Goal: Task Accomplishment & Management: Use online tool/utility

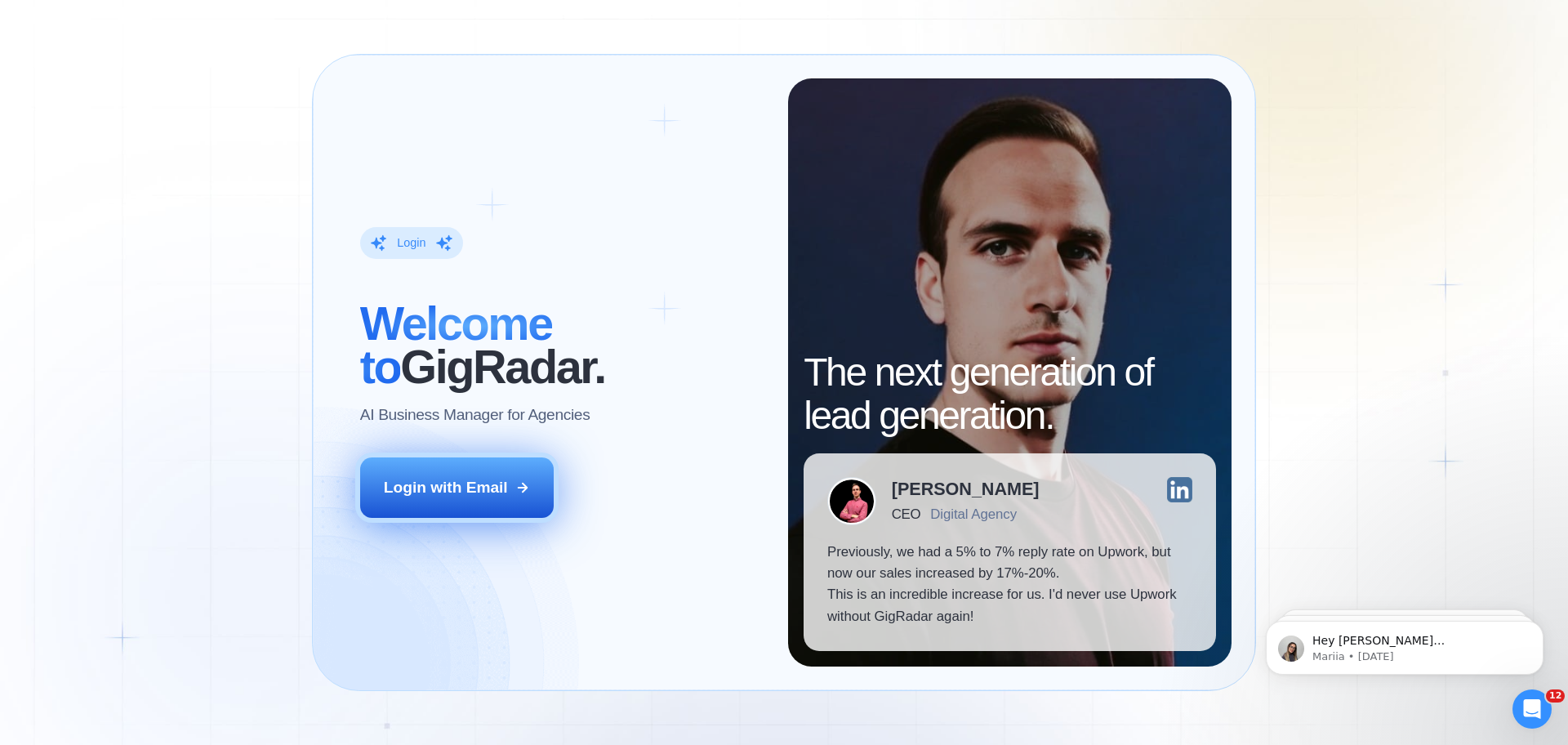
click at [496, 500] on button "Login with Email" at bounding box center [458, 488] width 194 height 60
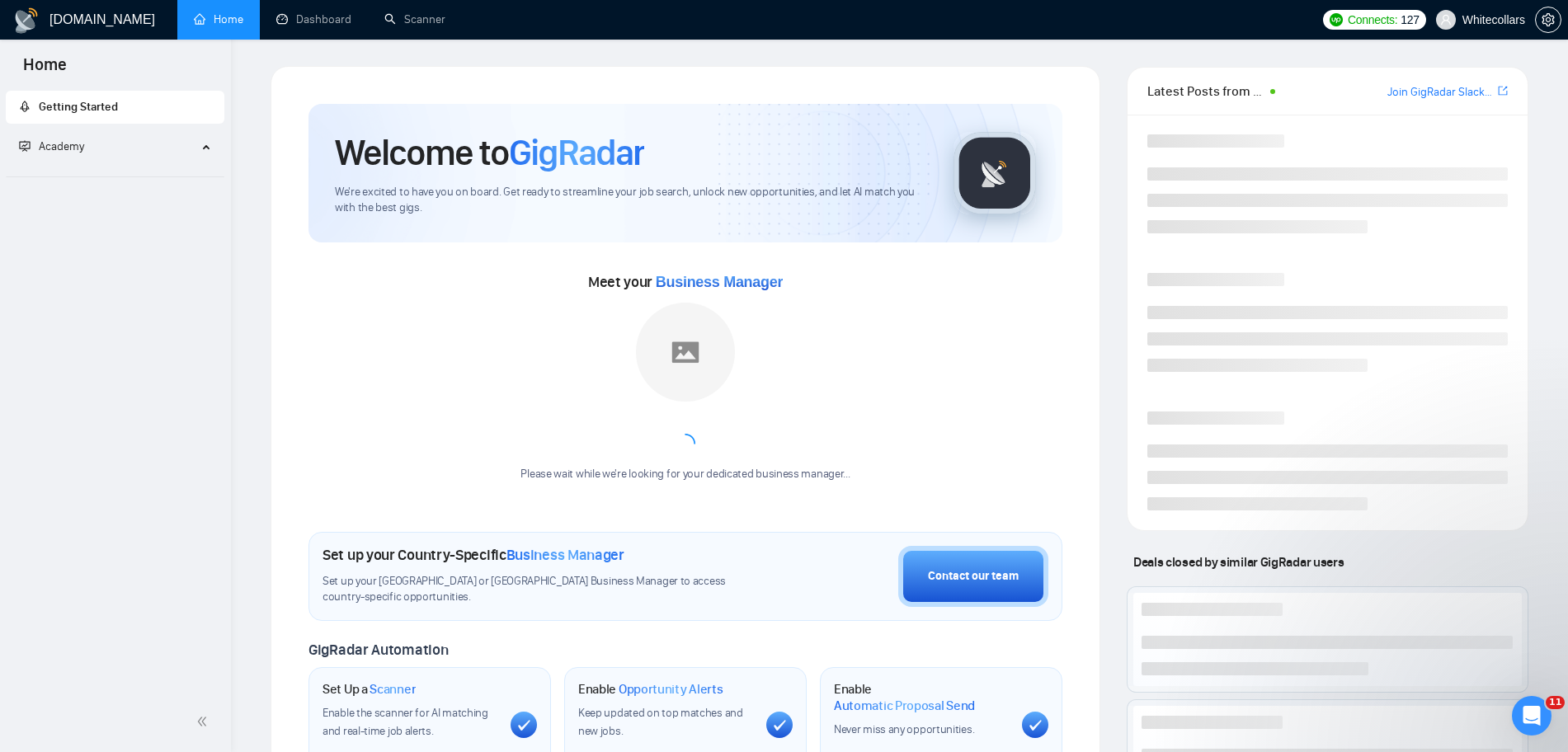
click at [607, 167] on span "GigRadar" at bounding box center [577, 152] width 136 height 44
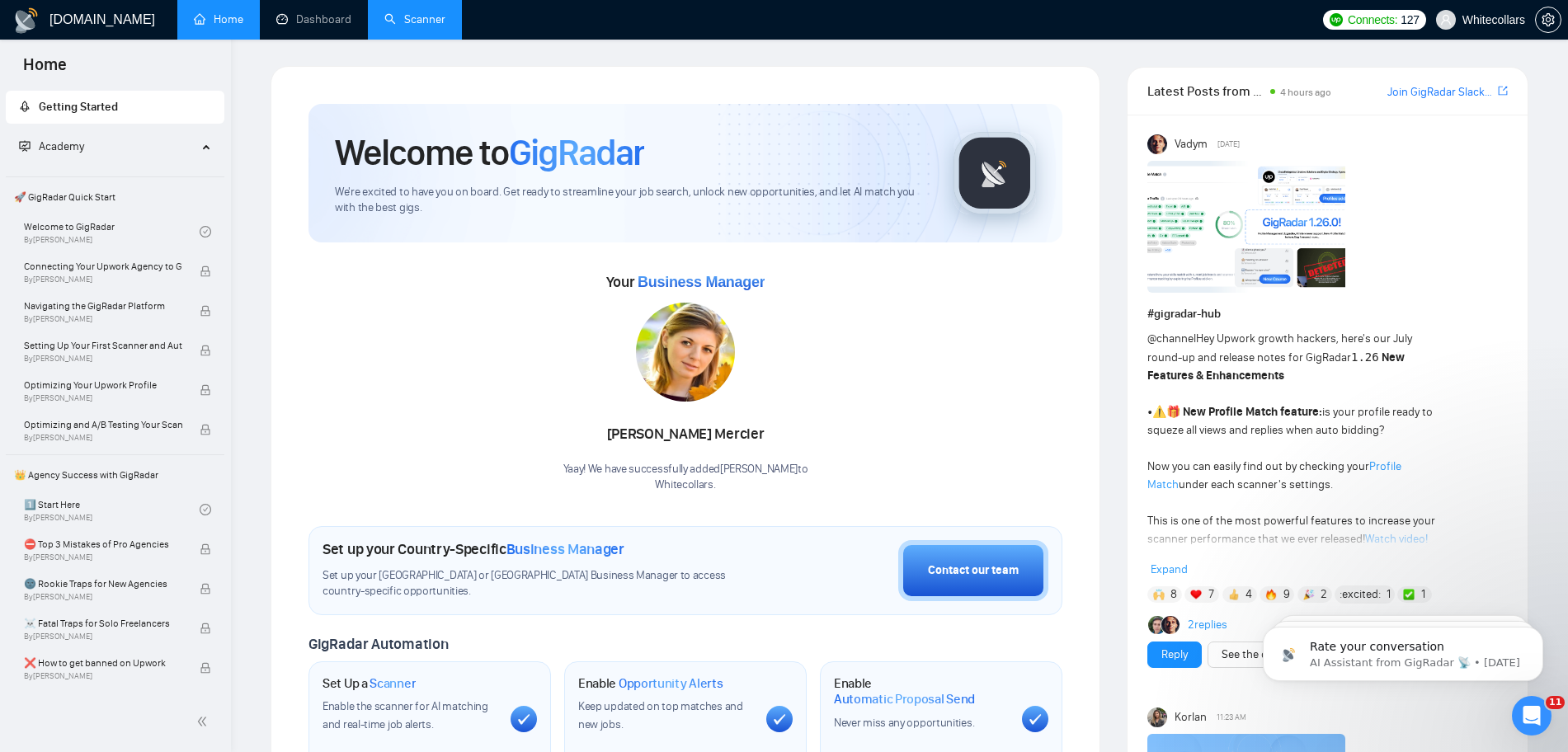
click at [432, 22] on link "Scanner" at bounding box center [414, 19] width 61 height 14
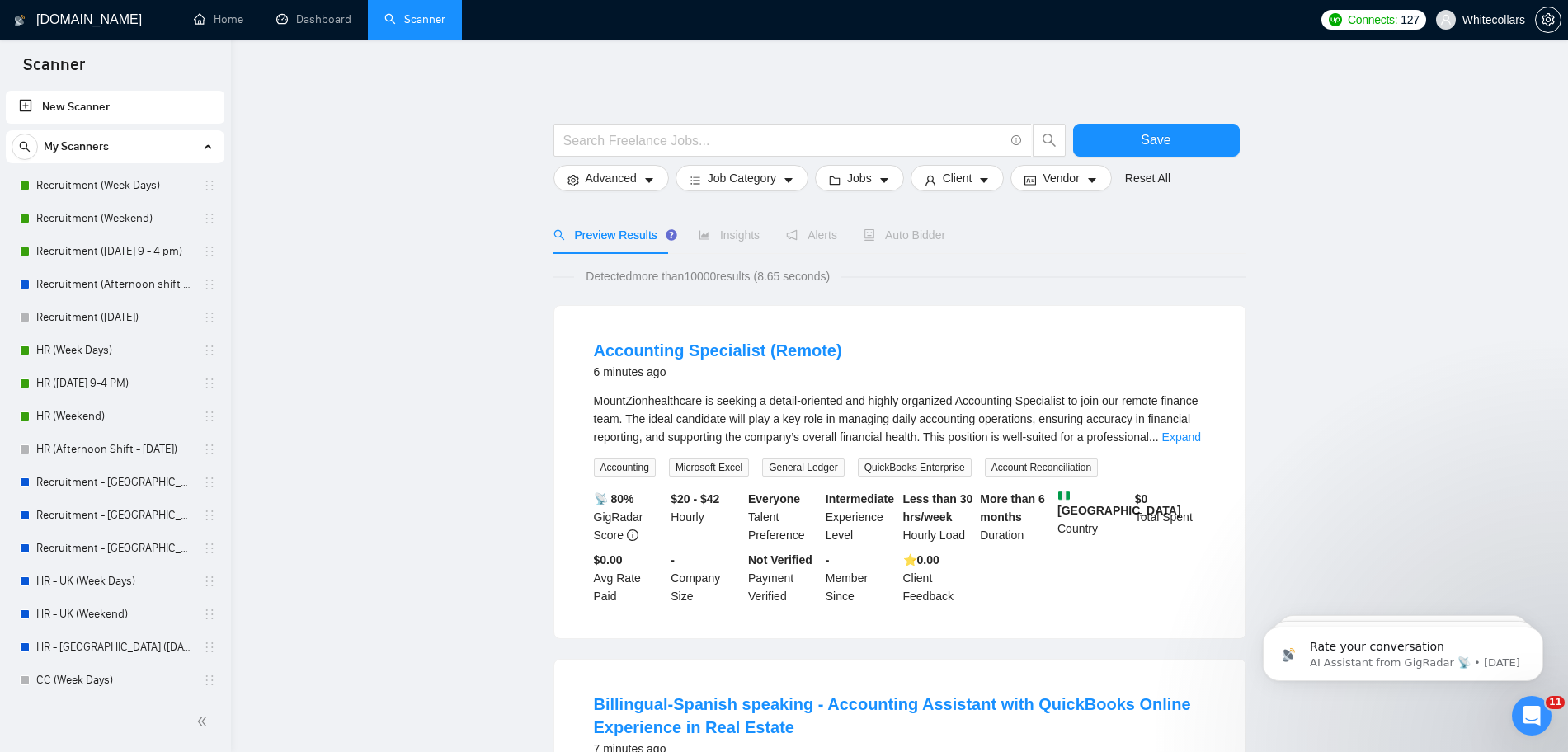
click at [116, 167] on div "My Scanners Recruitment (Week Days) Recruitment (Weekend) Recruitment (Friday 9…" at bounding box center [116, 562] width 219 height 863
click at [142, 170] on link "Recruitment (Week Days)" at bounding box center [115, 186] width 156 height 33
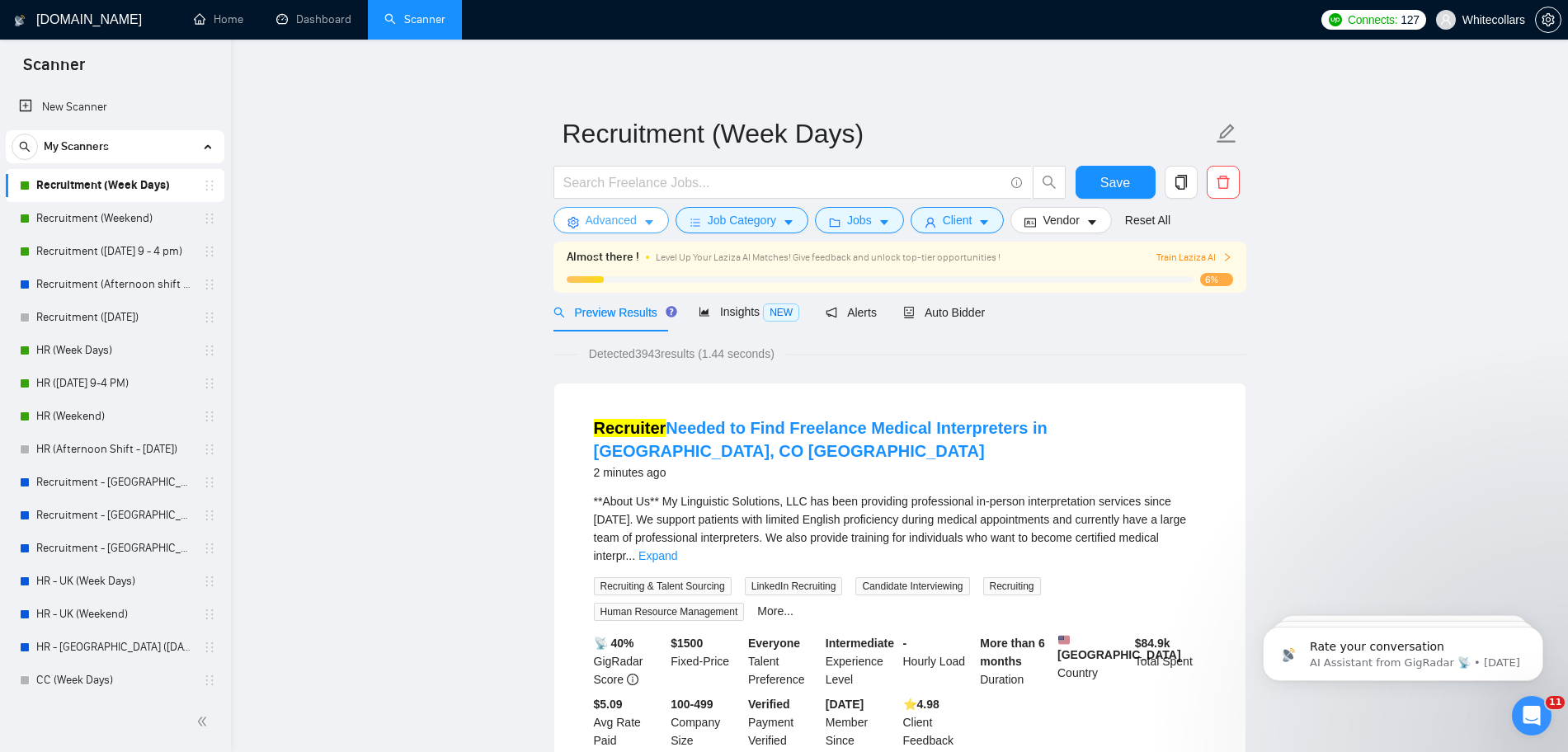
click at [610, 217] on span "Advanced" at bounding box center [611, 220] width 51 height 18
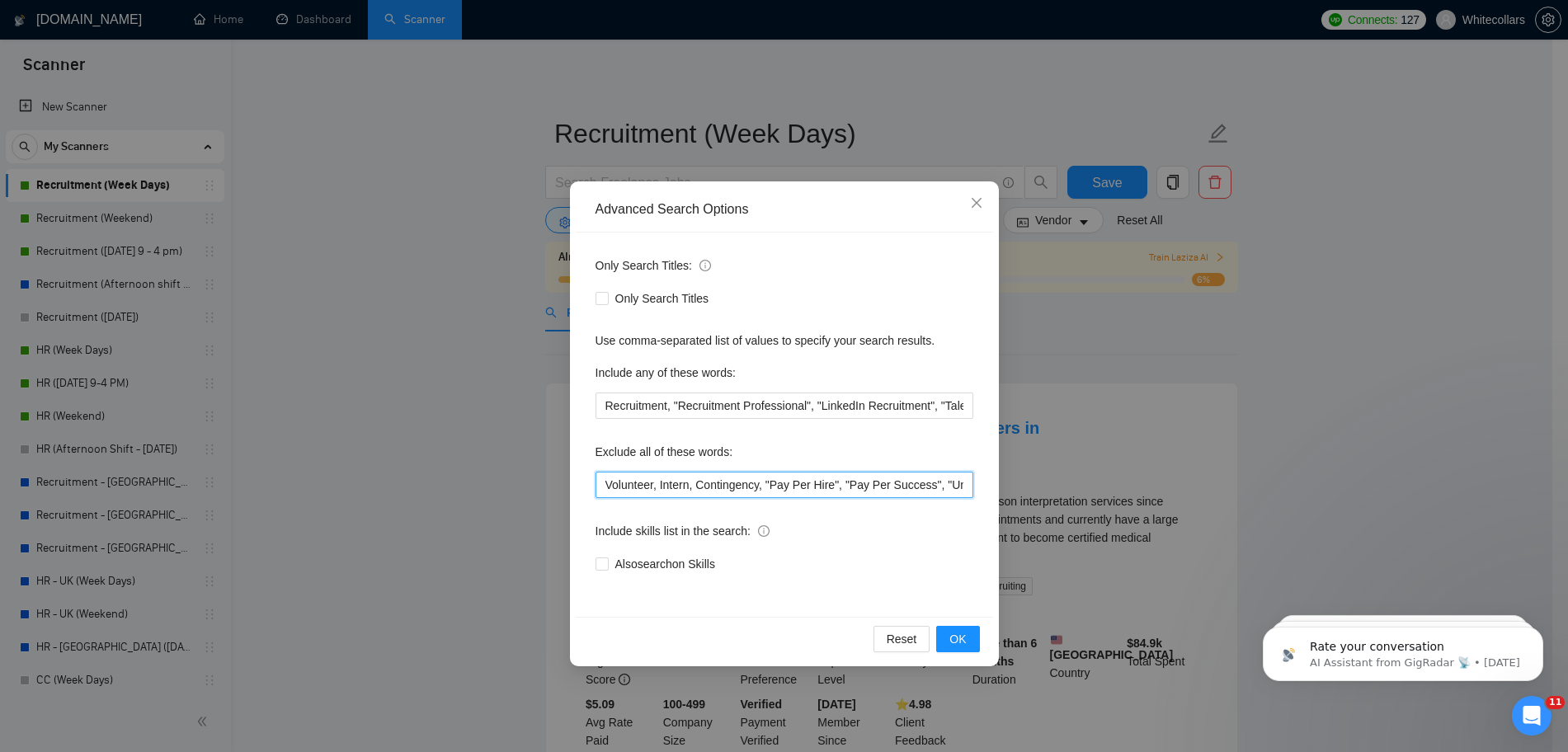
click at [767, 486] on input "Volunteer, Intern, Contingency, "Pay Per Hire", "Pay Per Success", "Unpaid", "p…" at bounding box center [784, 485] width 378 height 26
drag, startPoint x: 767, startPoint y: 485, endPoint x: 1154, endPoint y: 471, distance: 387.3
click at [1154, 471] on div "Advanced Search Options Only Search Titles: Only Search Titles Use comma-separa…" at bounding box center [784, 376] width 1568 height 752
click at [950, 472] on input "Volunteer, Intern, Contingency, "Pay Per Hire", "Pay Per Success", "Unpaid", "p…" at bounding box center [784, 485] width 378 height 26
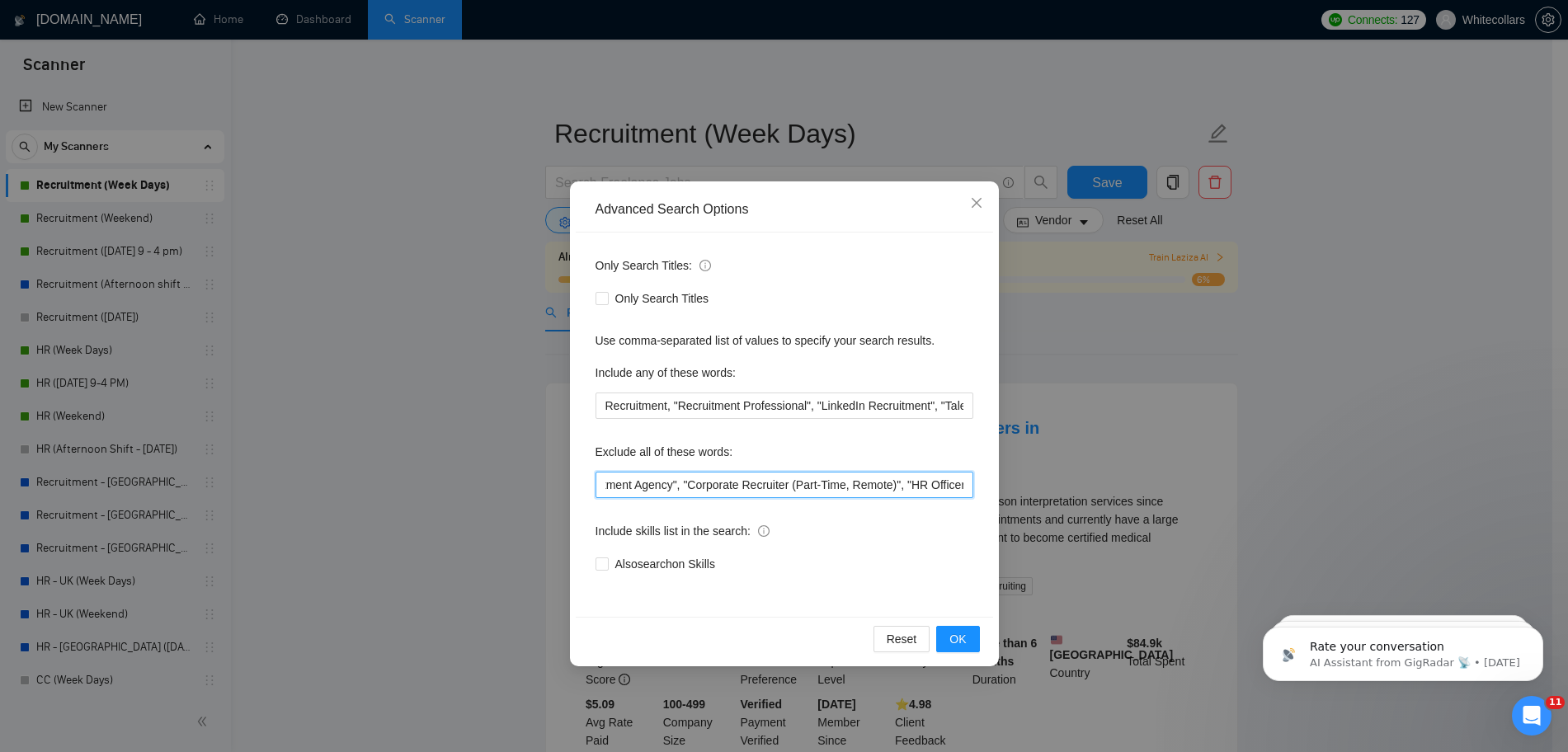
click at [963, 487] on input "Volunteer, Intern, Contingency, "Pay Per Hire", "Pay Per Success", "Unpaid", "p…" at bounding box center [784, 485] width 378 height 26
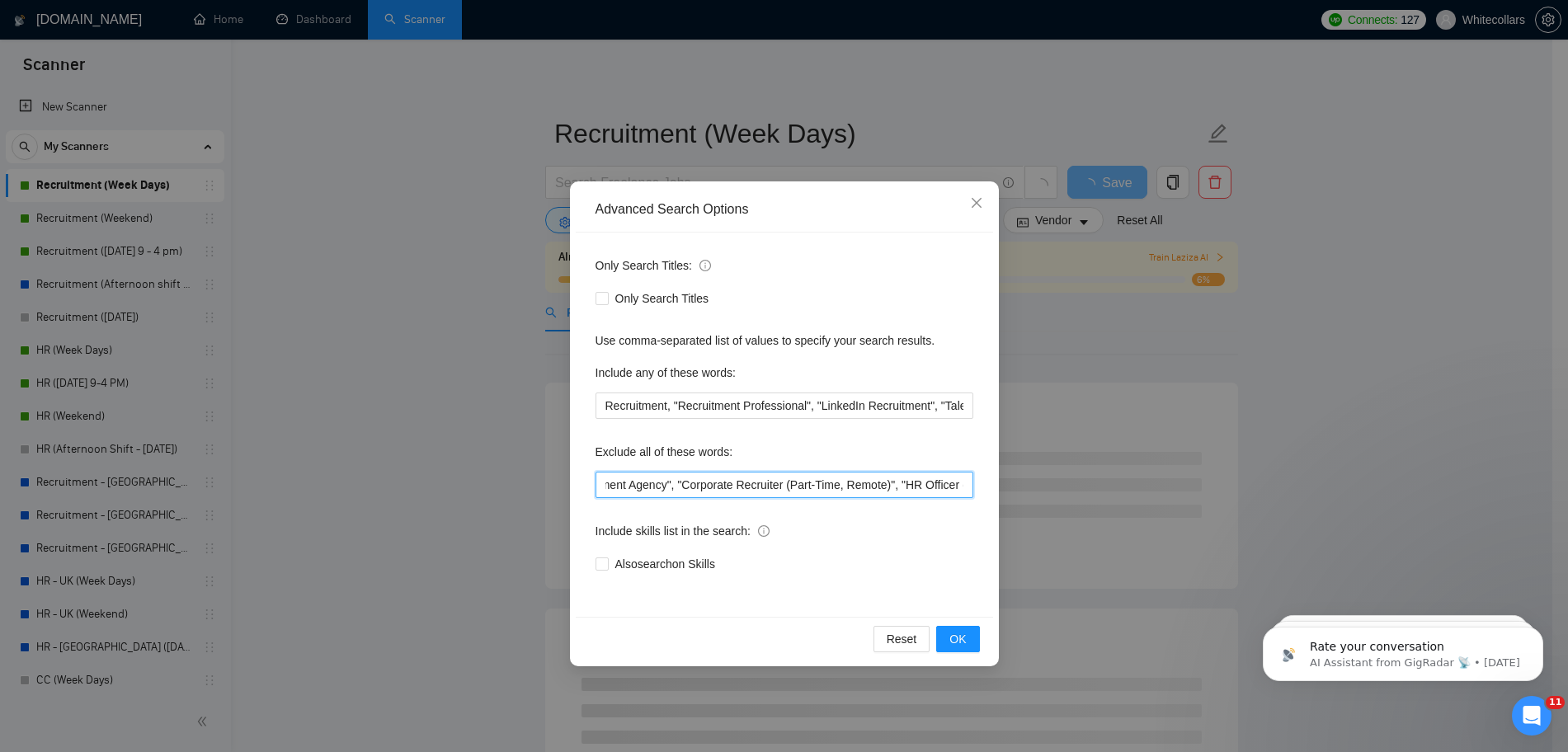
drag, startPoint x: 746, startPoint y: 485, endPoint x: 888, endPoint y: 492, distance: 142.2
click at [888, 492] on input "Volunteer, Intern, Contingency, "Pay Per Hire", "Pay Per Success", "Unpaid", "p…" at bounding box center [784, 485] width 378 height 26
click at [963, 484] on input "Volunteer, Intern, Contingency, "Pay Per Hire", "Pay Per Success", "Unpaid", "p…" at bounding box center [784, 485] width 378 height 26
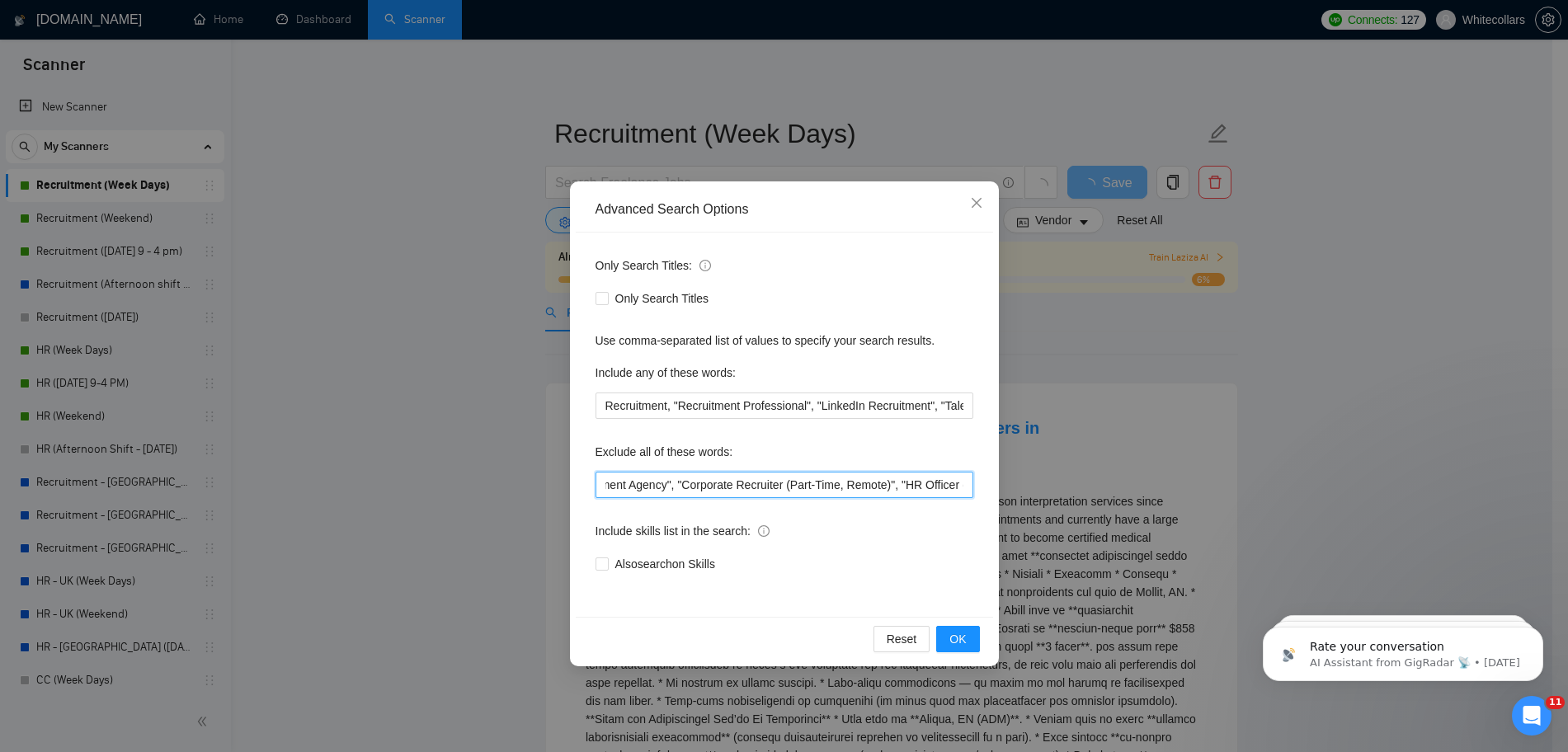
scroll to position [0, 3064]
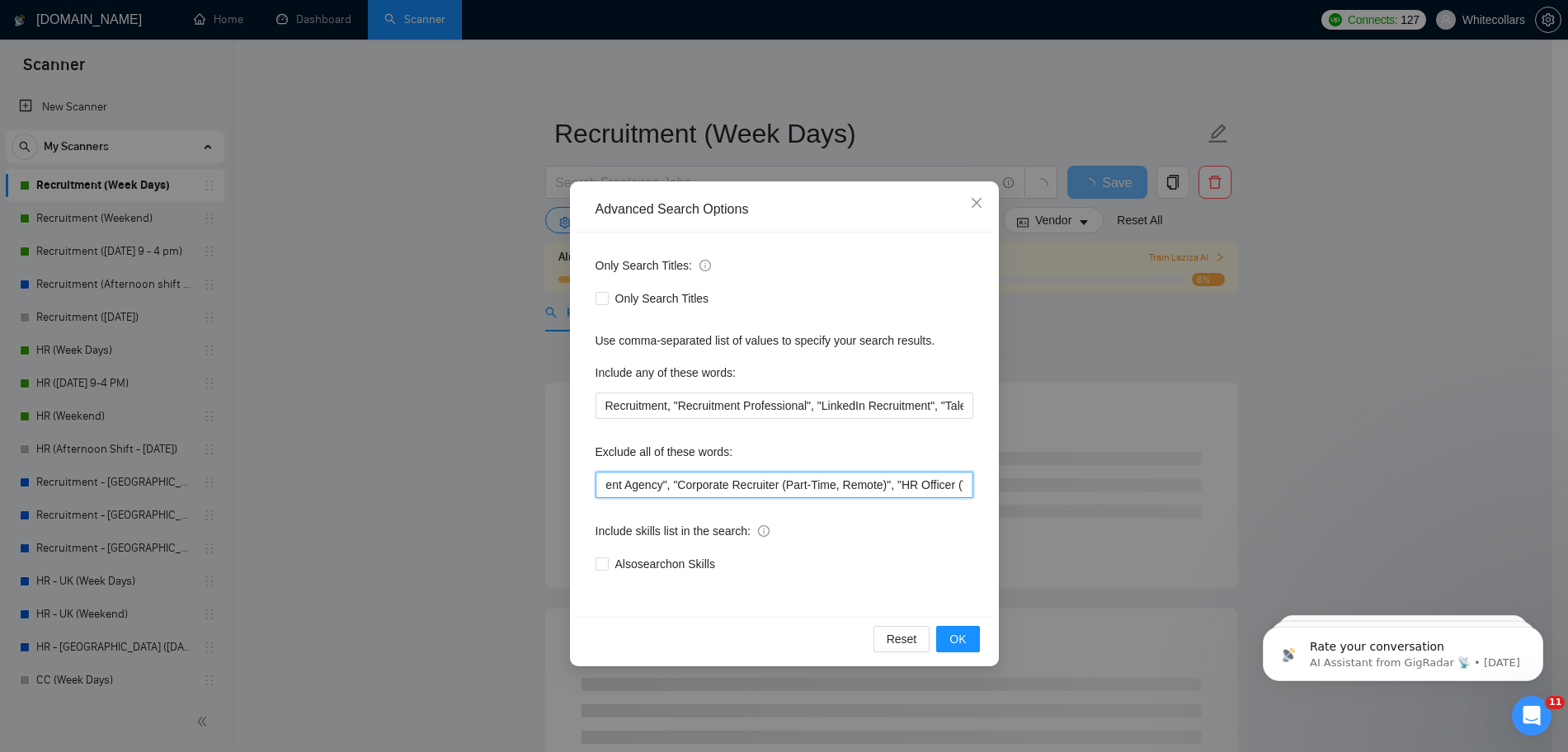
paste input "Shae Group"
click at [891, 489] on input "Volunteer, Intern, Contingency, "Pay Per Hire", "Pay Per Success", "Unpaid", "p…" at bounding box center [784, 485] width 378 height 26
drag, startPoint x: 964, startPoint y: 492, endPoint x: 930, endPoint y: 482, distance: 35.4
click at [930, 482] on input "Volunteer, Intern, Contingency, "Pay Per Hire", "Pay Per Success", "Unpaid", "p…" at bounding box center [784, 485] width 378 height 26
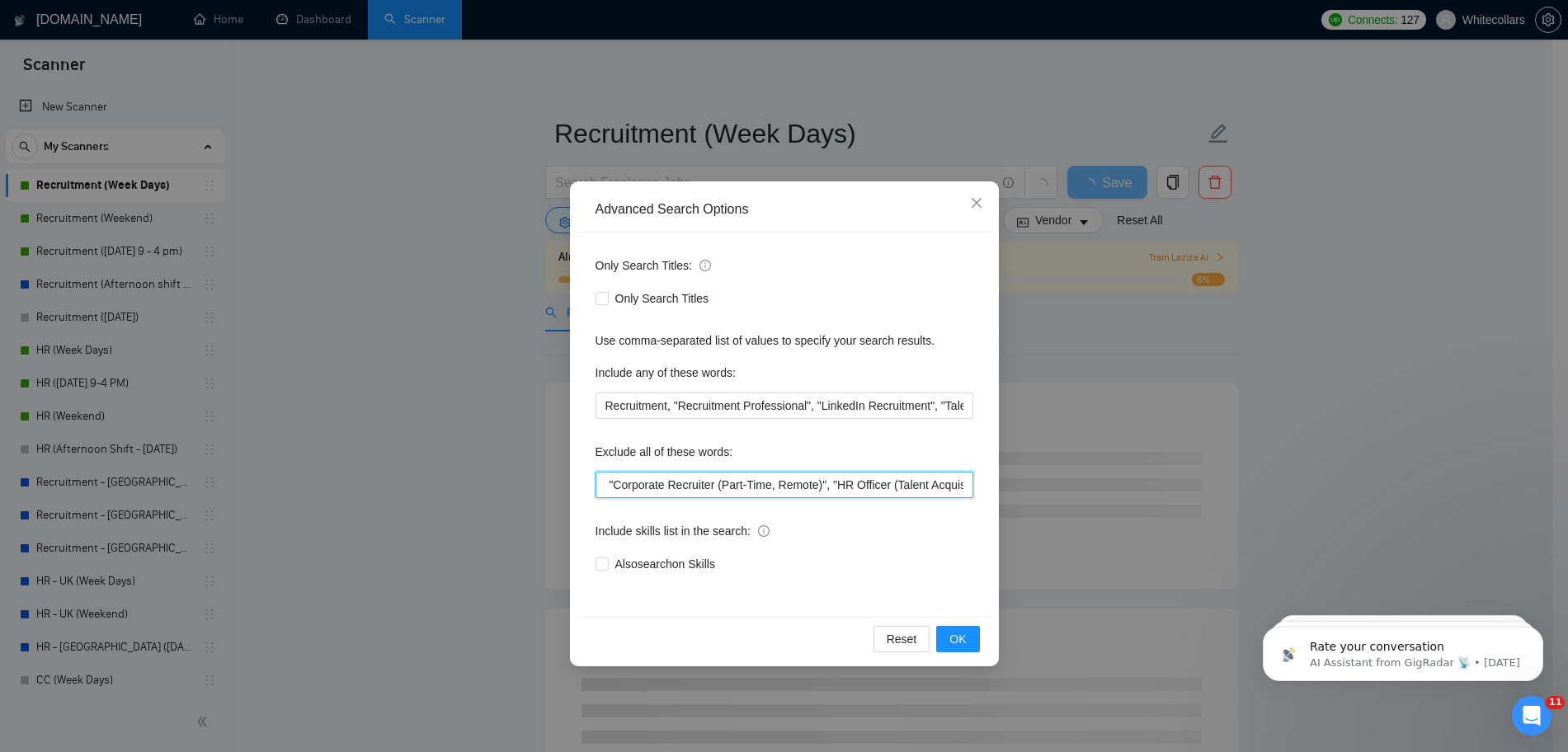
click at [969, 486] on input "Volunteer, Intern, Contingency, "Pay Per Hire", "Pay Per Success", "Unpaid", "p…" at bounding box center [784, 485] width 378 height 26
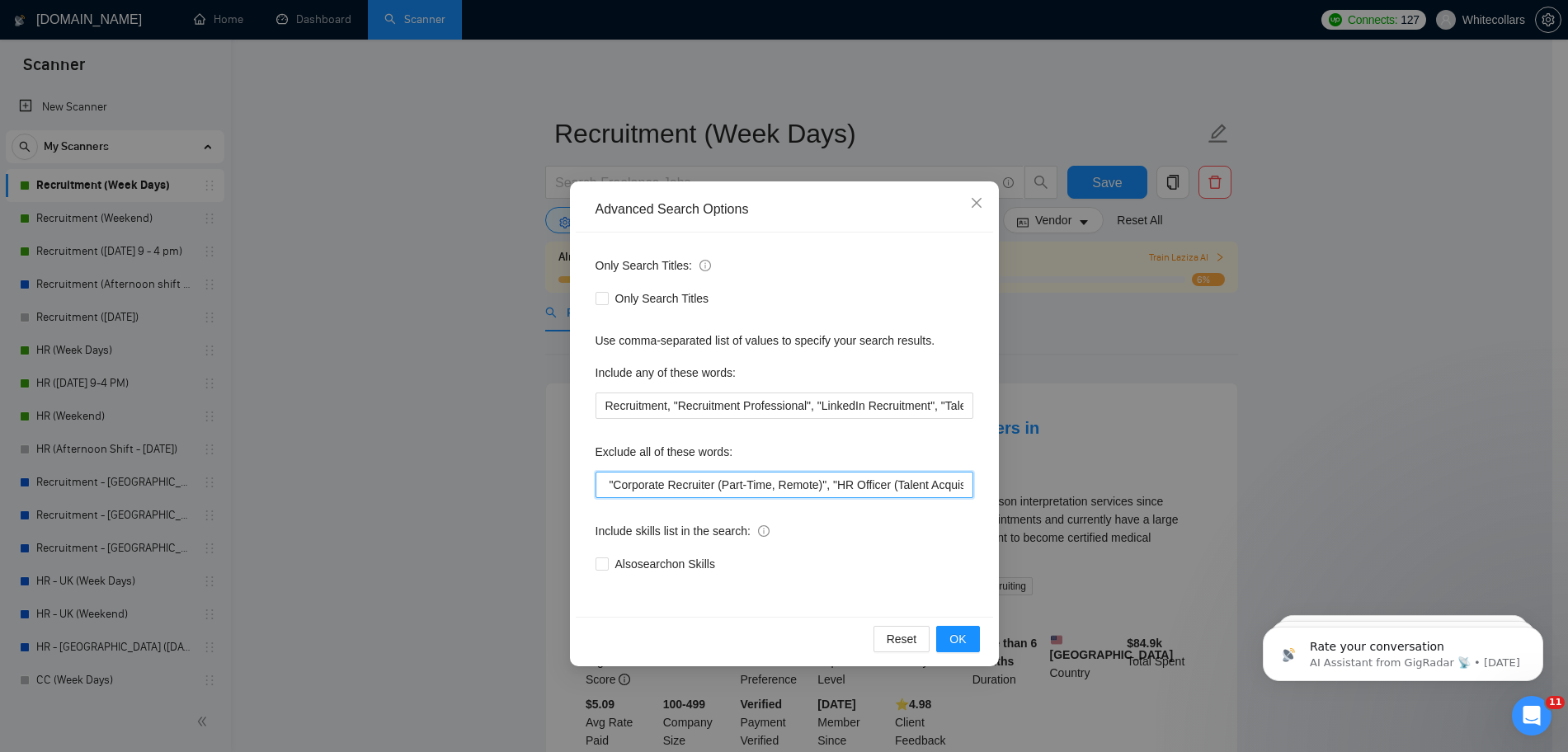
click at [902, 484] on input "Volunteer, Intern, Contingency, "Pay Per Hire", "Pay Per Success", "Unpaid", "p…" at bounding box center [784, 485] width 378 height 26
drag, startPoint x: 971, startPoint y: 494, endPoint x: 896, endPoint y: 485, distance: 75.5
click at [896, 485] on input "Volunteer, Intern, Contingency, "Pay Per Hire", "Pay Per Success", "Unpaid", "p…" at bounding box center [784, 485] width 378 height 26
type input "Volunteer, Intern, Contingency, "Pay Per Hire", "Pay Per Success", "Unpaid", "p…"
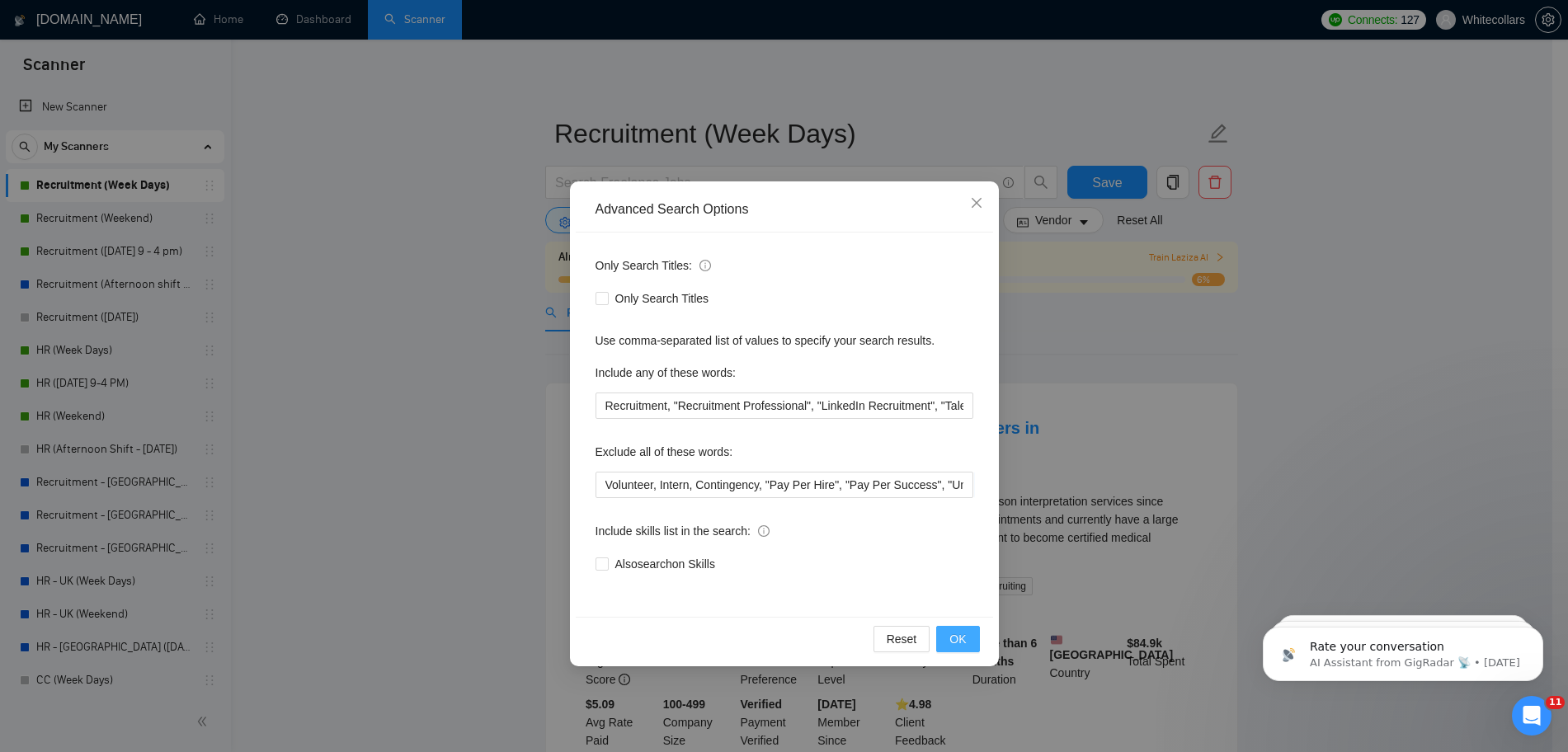
click at [951, 640] on span "OK" at bounding box center [957, 638] width 17 height 18
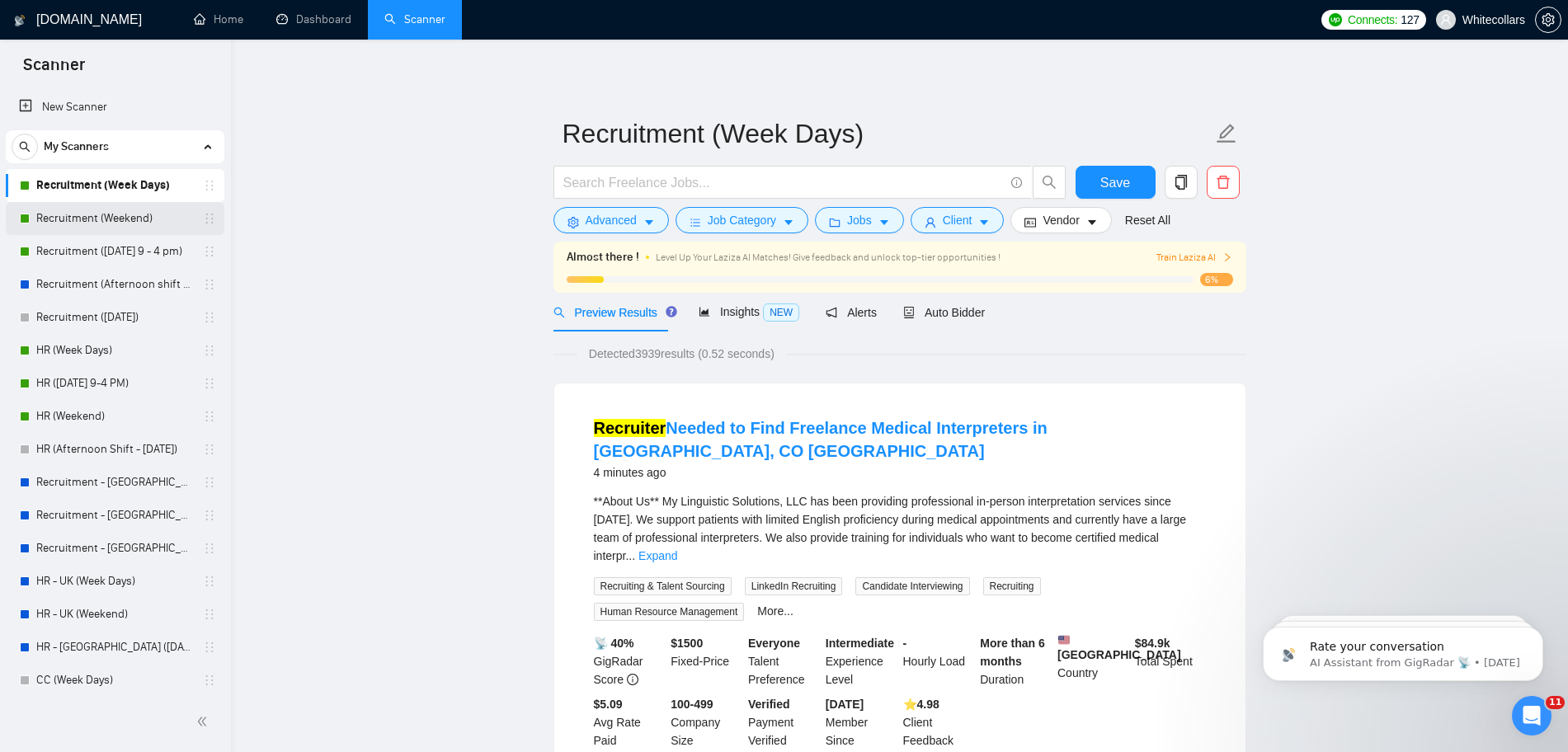
click at [122, 228] on link "Recruitment (Weekend)" at bounding box center [115, 219] width 156 height 33
click at [1132, 188] on button "Save" at bounding box center [1115, 182] width 80 height 33
click at [136, 212] on link "Recruitment (Weekend)" at bounding box center [115, 219] width 156 height 33
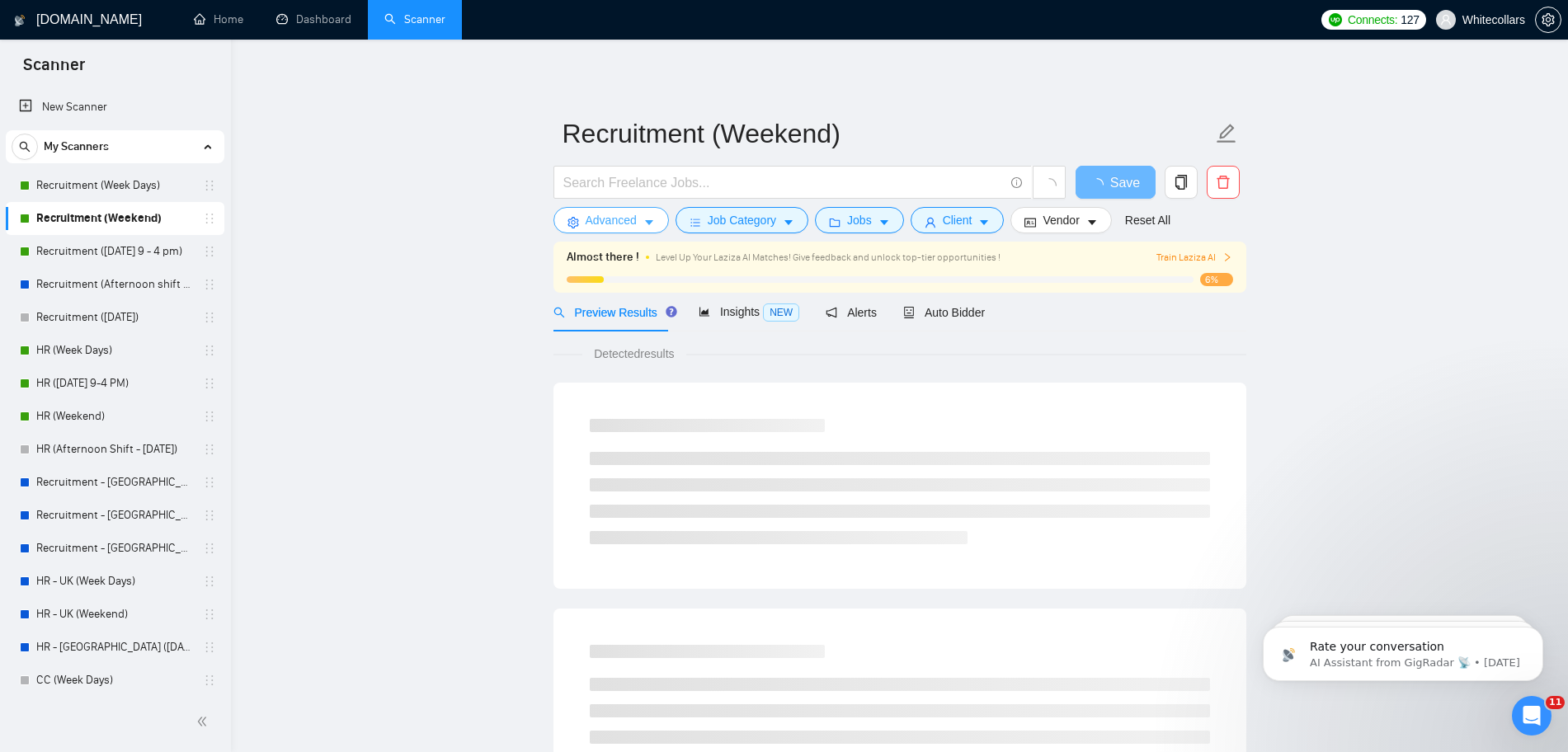
click at [601, 221] on span "Advanced" at bounding box center [611, 220] width 51 height 18
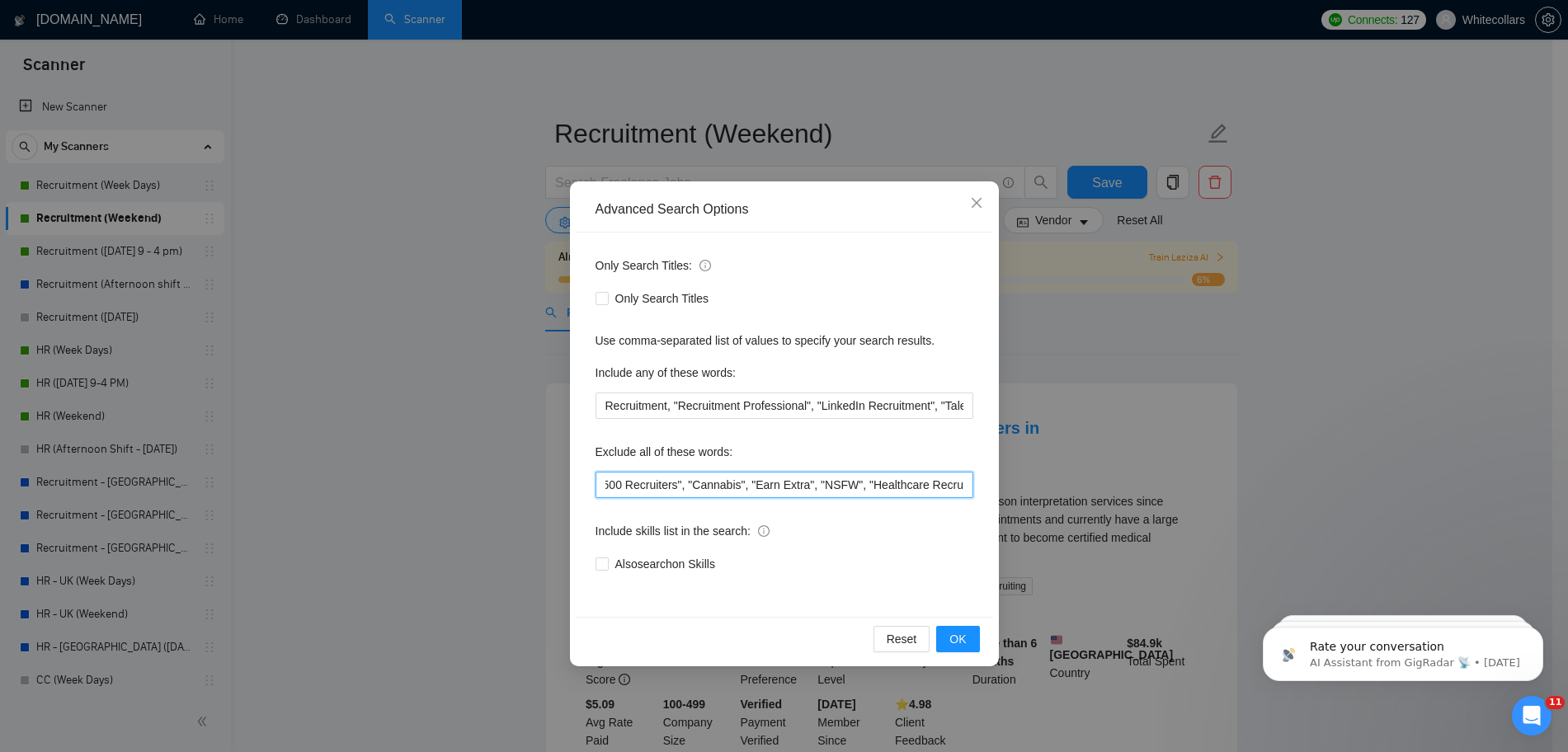
scroll to position [0, 2964]
drag, startPoint x: 801, startPoint y: 491, endPoint x: 1256, endPoint y: 451, distance: 456.8
click at [1256, 451] on div "Advanced Search Options Only Search Titles: Only Search Titles Use comma-separa…" at bounding box center [784, 376] width 1568 height 752
click at [964, 487] on input "Volunteer, Intern, Contingency, Commission, "Pay Per Hire", "Pay Per Success", …" at bounding box center [784, 485] width 378 height 26
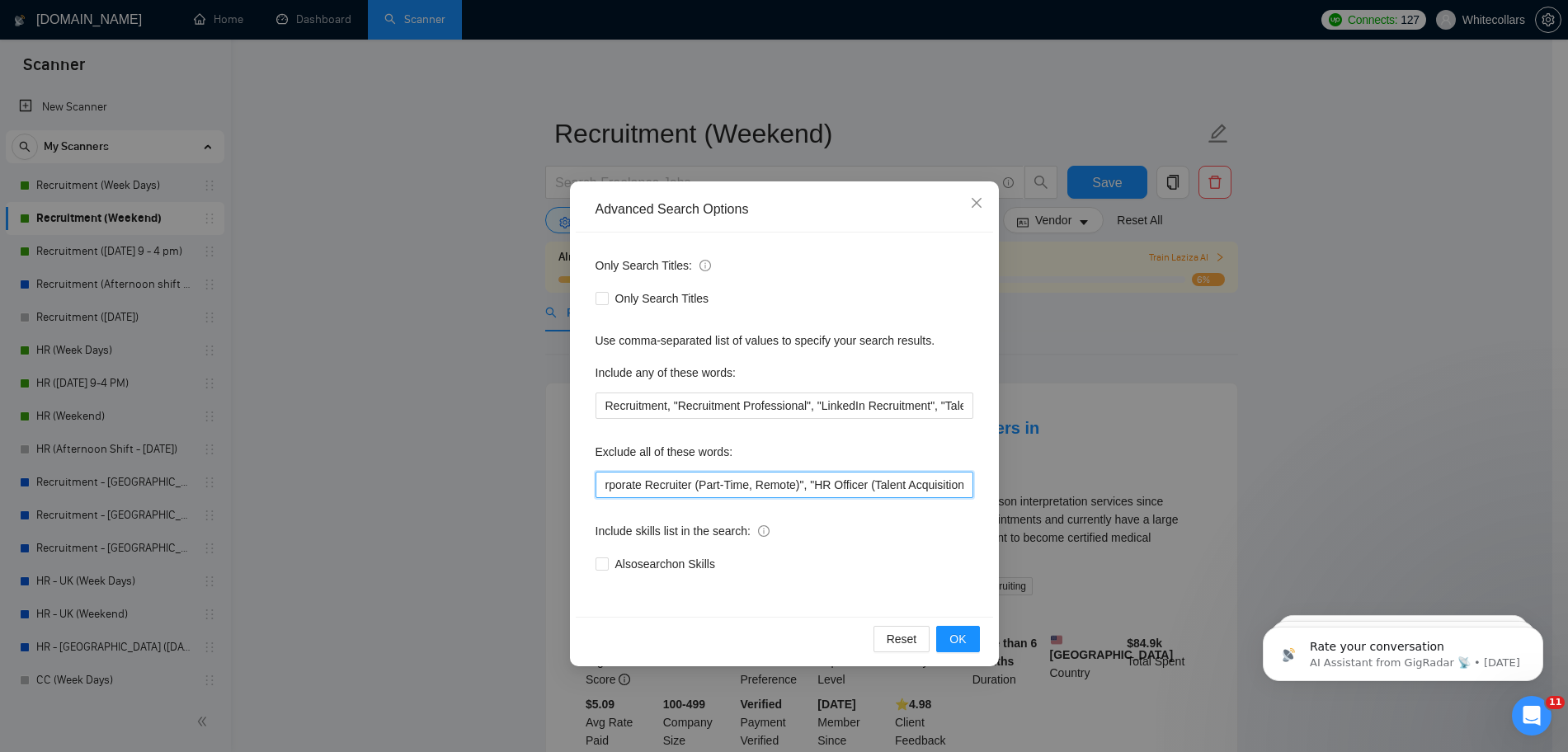
paste input ""Shae Group""
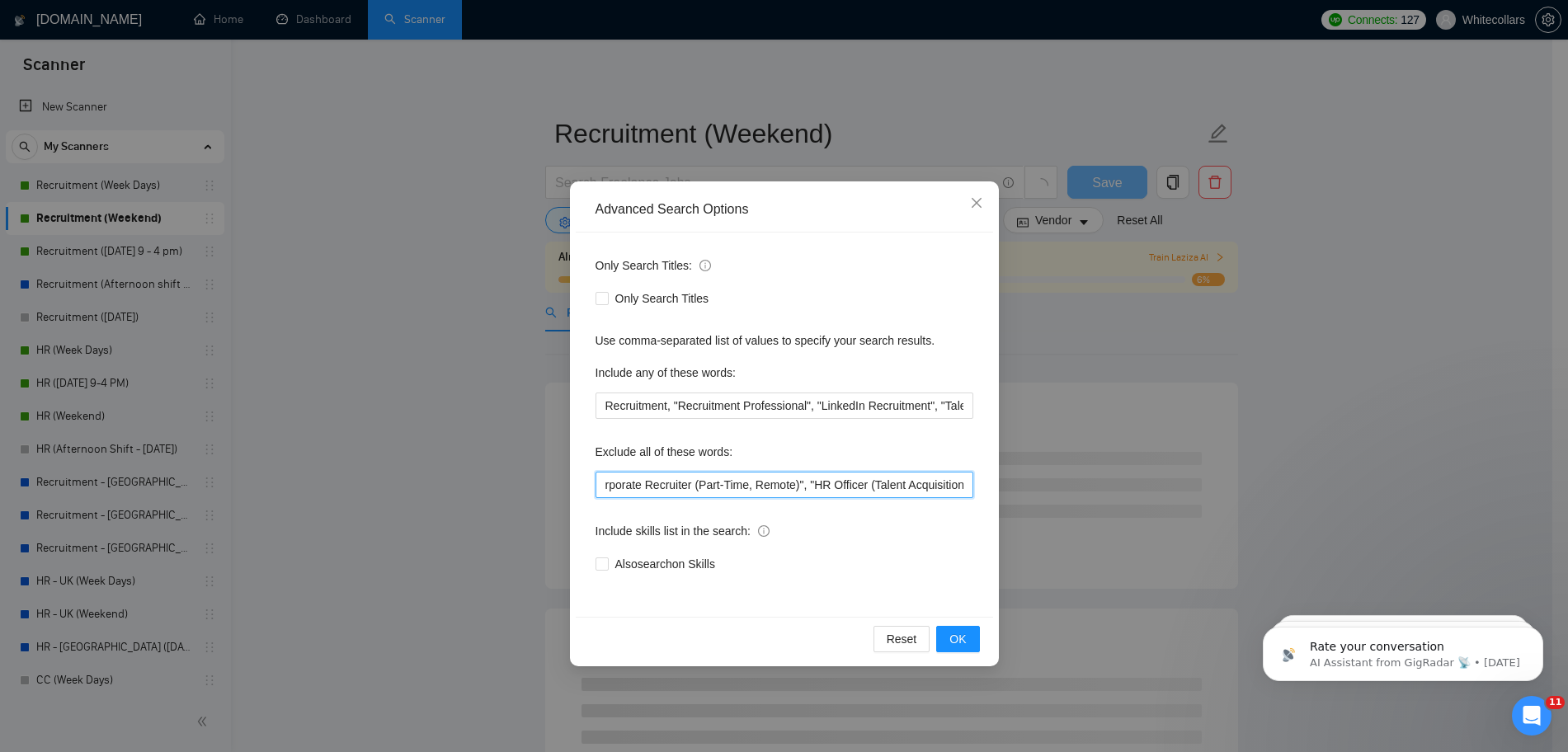
scroll to position [0, 3043]
click at [892, 487] on input "Volunteer, Intern, Contingency, Commission, "Pay Per Hire", "Pay Per Success", …" at bounding box center [784, 485] width 378 height 26
type input "Volunteer, Intern, Contingency, Commission, "Pay Per Hire", "Pay Per Success", …"
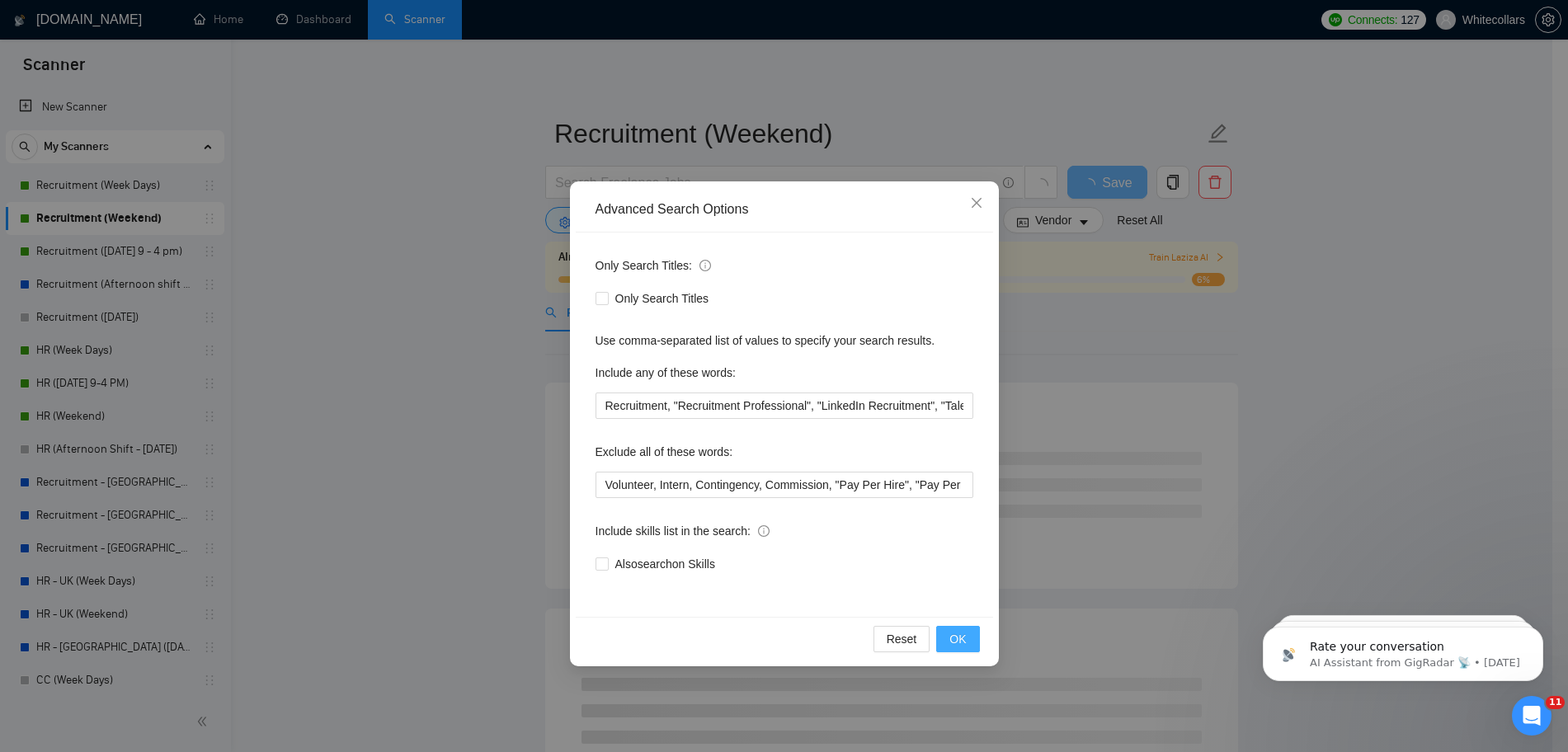
click at [961, 643] on span "OK" at bounding box center [957, 638] width 17 height 18
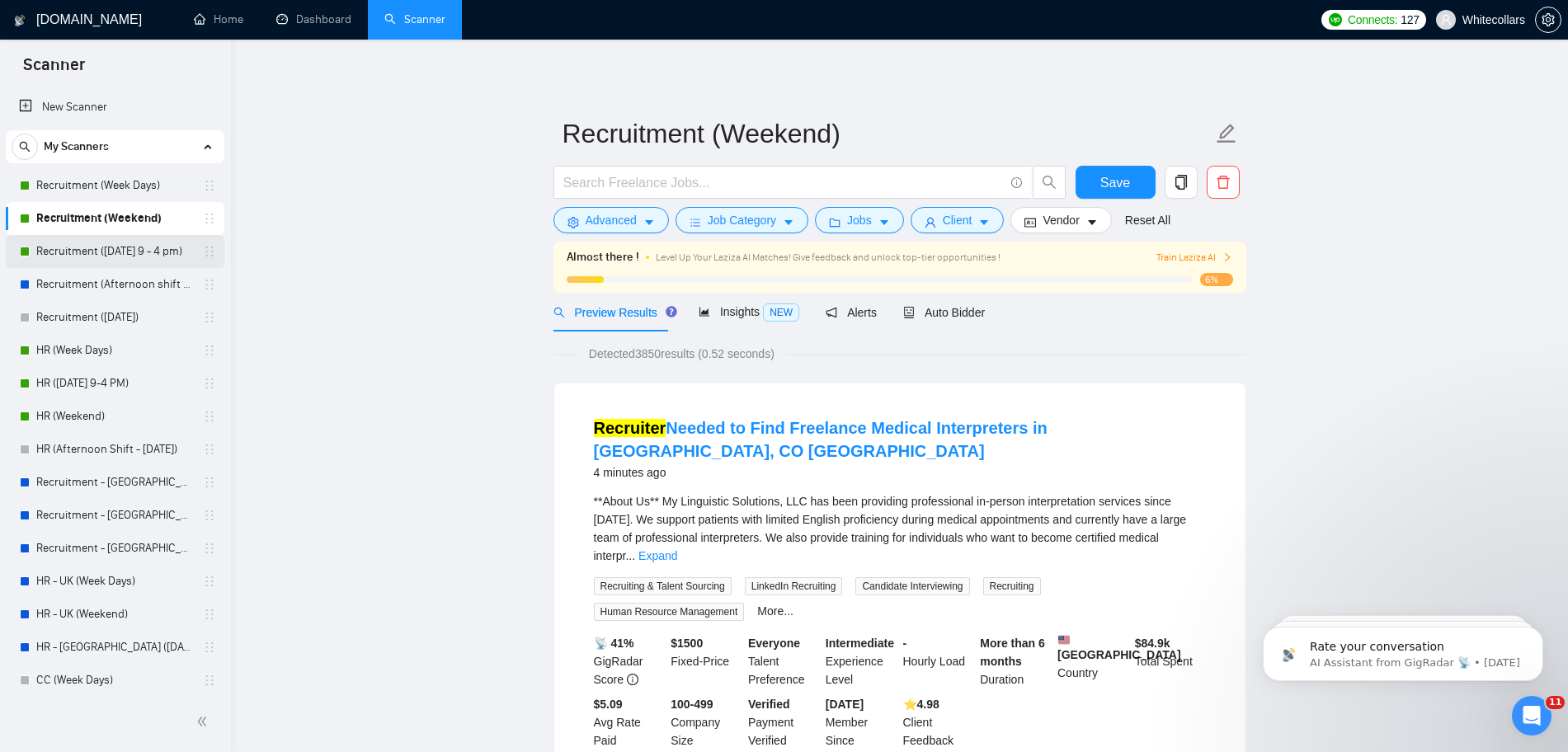
click at [136, 253] on link "Recruitment (Friday 9 - 4 pm)" at bounding box center [115, 252] width 156 height 33
click at [1110, 176] on span "Save" at bounding box center [1115, 182] width 30 height 21
click at [79, 254] on link "Recruitment (Friday 9 - 4 pm)" at bounding box center [115, 252] width 156 height 33
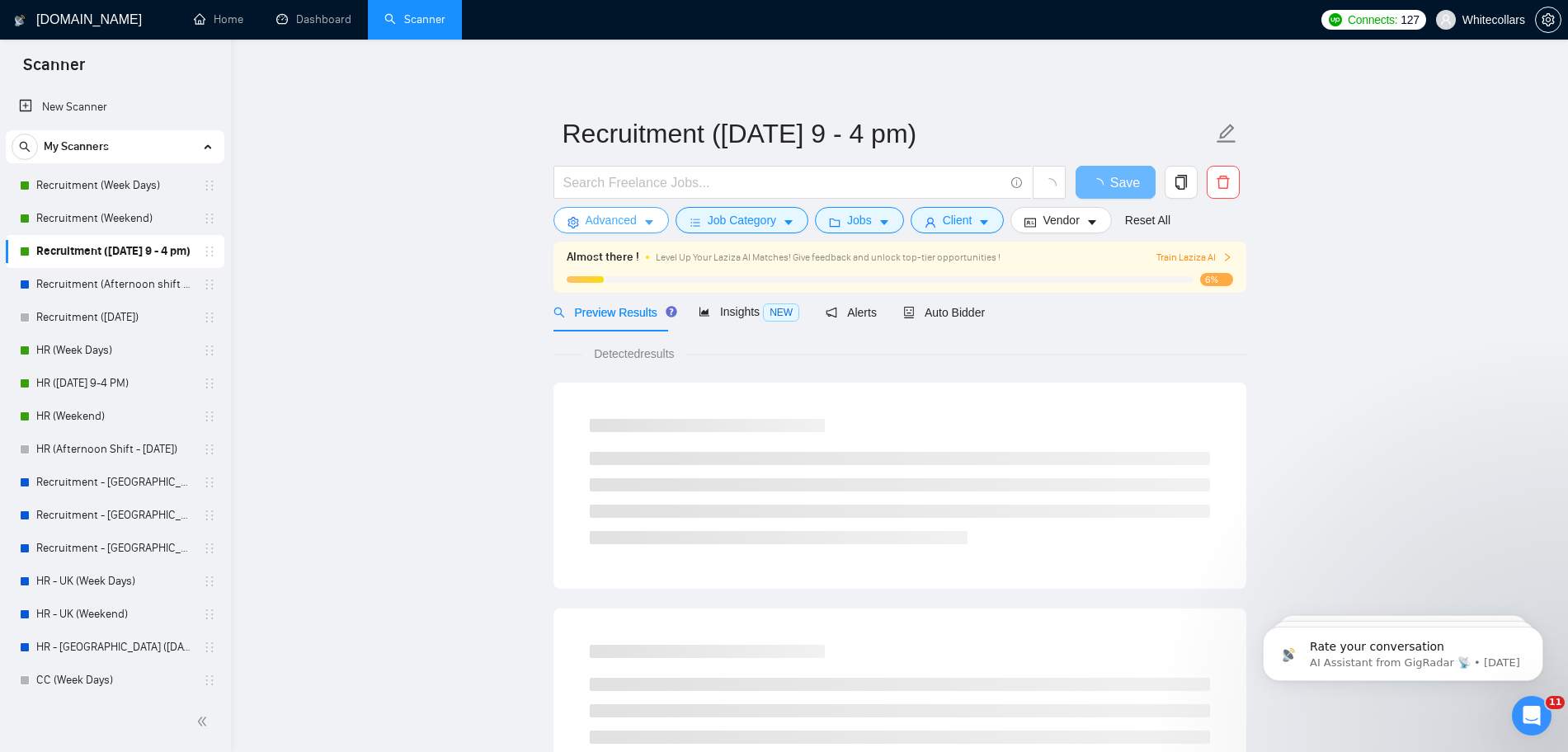
click at [628, 221] on span "Advanced" at bounding box center [611, 220] width 51 height 18
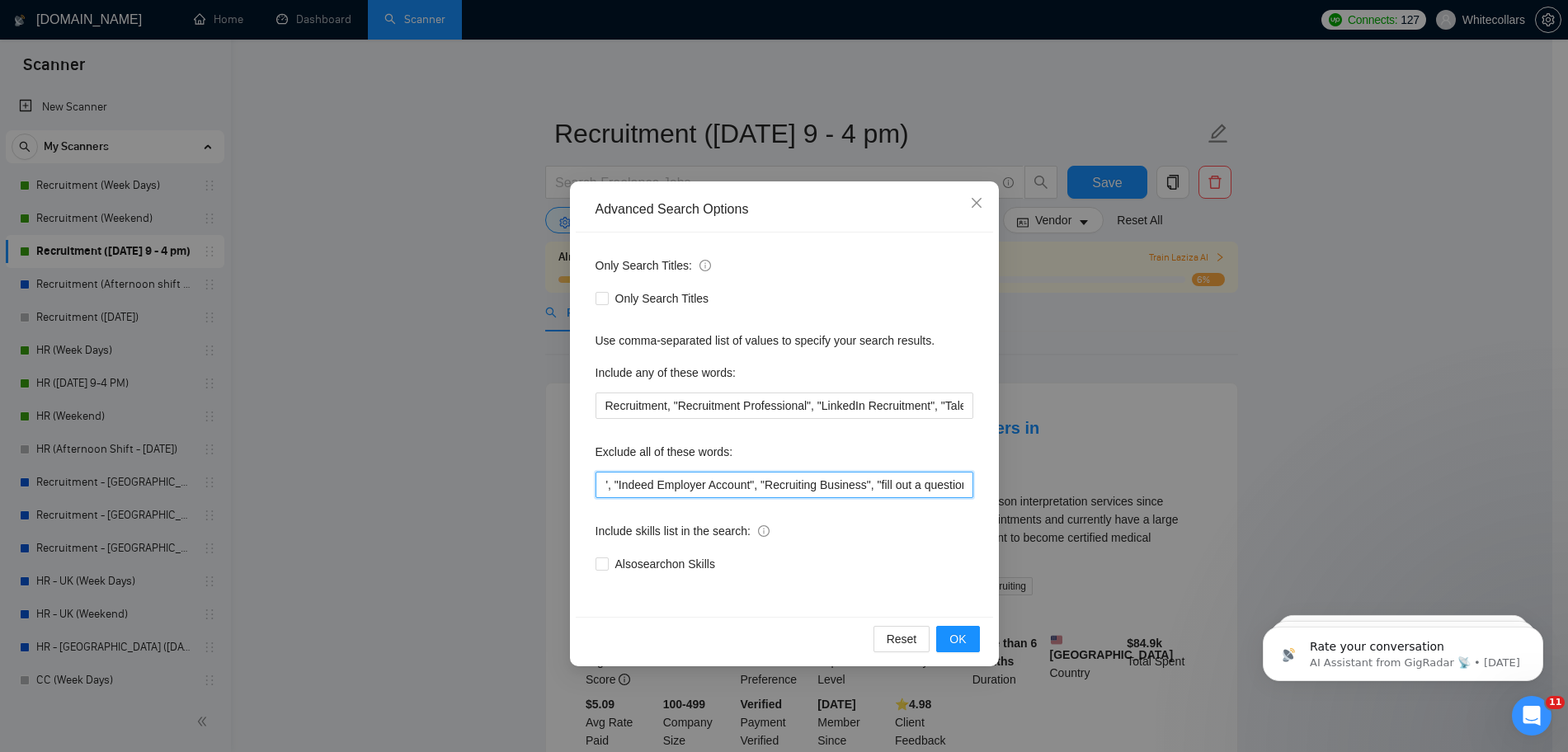
scroll to position [0, 2326]
drag, startPoint x: 822, startPoint y: 480, endPoint x: 1279, endPoint y: 464, distance: 457.3
click at [1279, 464] on div "Advanced Search Options Only Search Titles: Only Search Titles Use comma-separa…" at bounding box center [784, 376] width 1568 height 752
click at [975, 482] on div "Only Search Titles: Only Search Titles Use comma-separated list of values to sp…" at bounding box center [784, 425] width 417 height 384
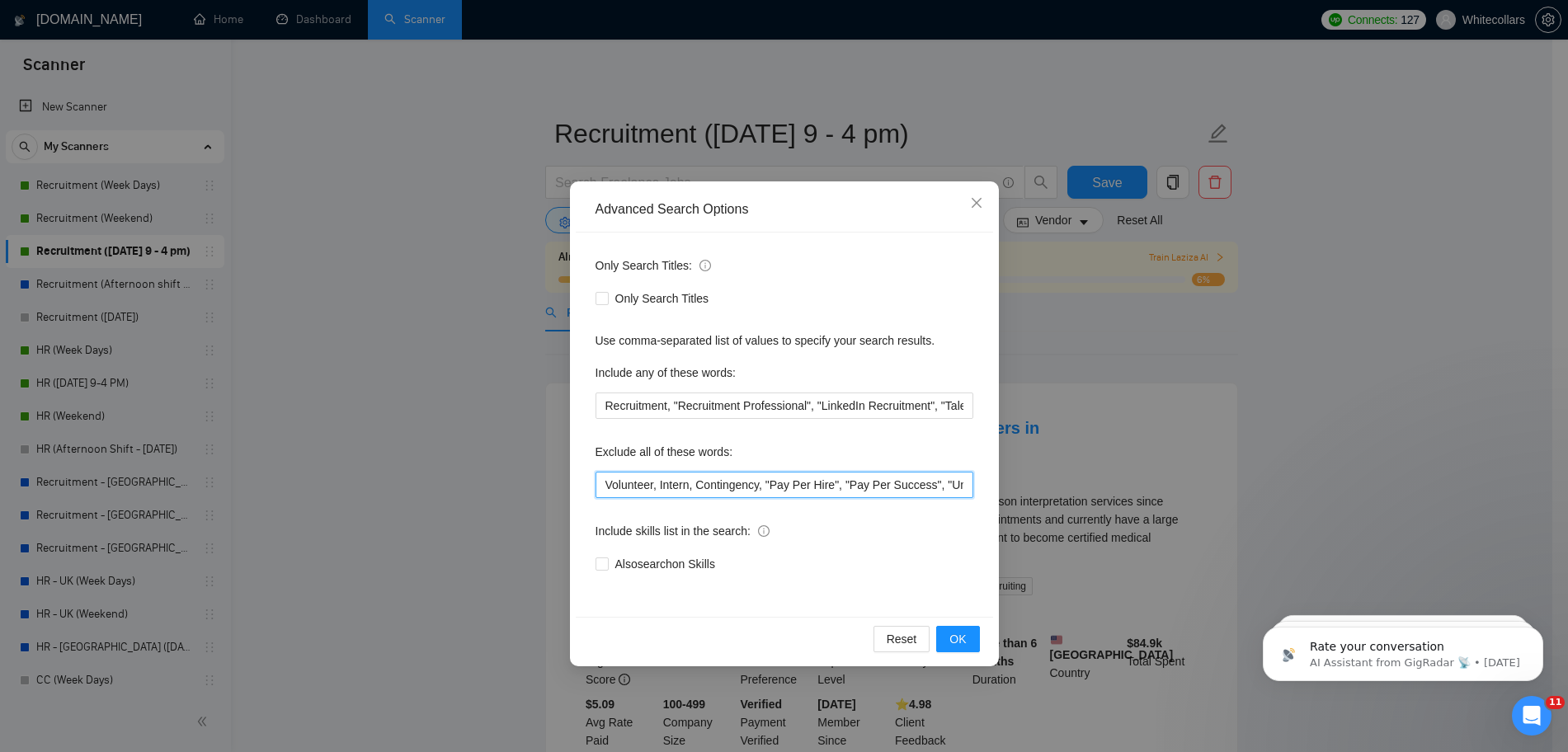
drag, startPoint x: 965, startPoint y: 481, endPoint x: 1059, endPoint y: 485, distance: 94.1
click at [1059, 485] on div "Advanced Search Options Only Search Titles: Only Search Titles Use comma-separa…" at bounding box center [784, 376] width 1568 height 752
drag, startPoint x: 912, startPoint y: 485, endPoint x: 1074, endPoint y: 475, distance: 162.3
click at [1075, 476] on div "Advanced Search Options Only Search Titles: Only Search Titles Use comma-separa…" at bounding box center [784, 376] width 1568 height 752
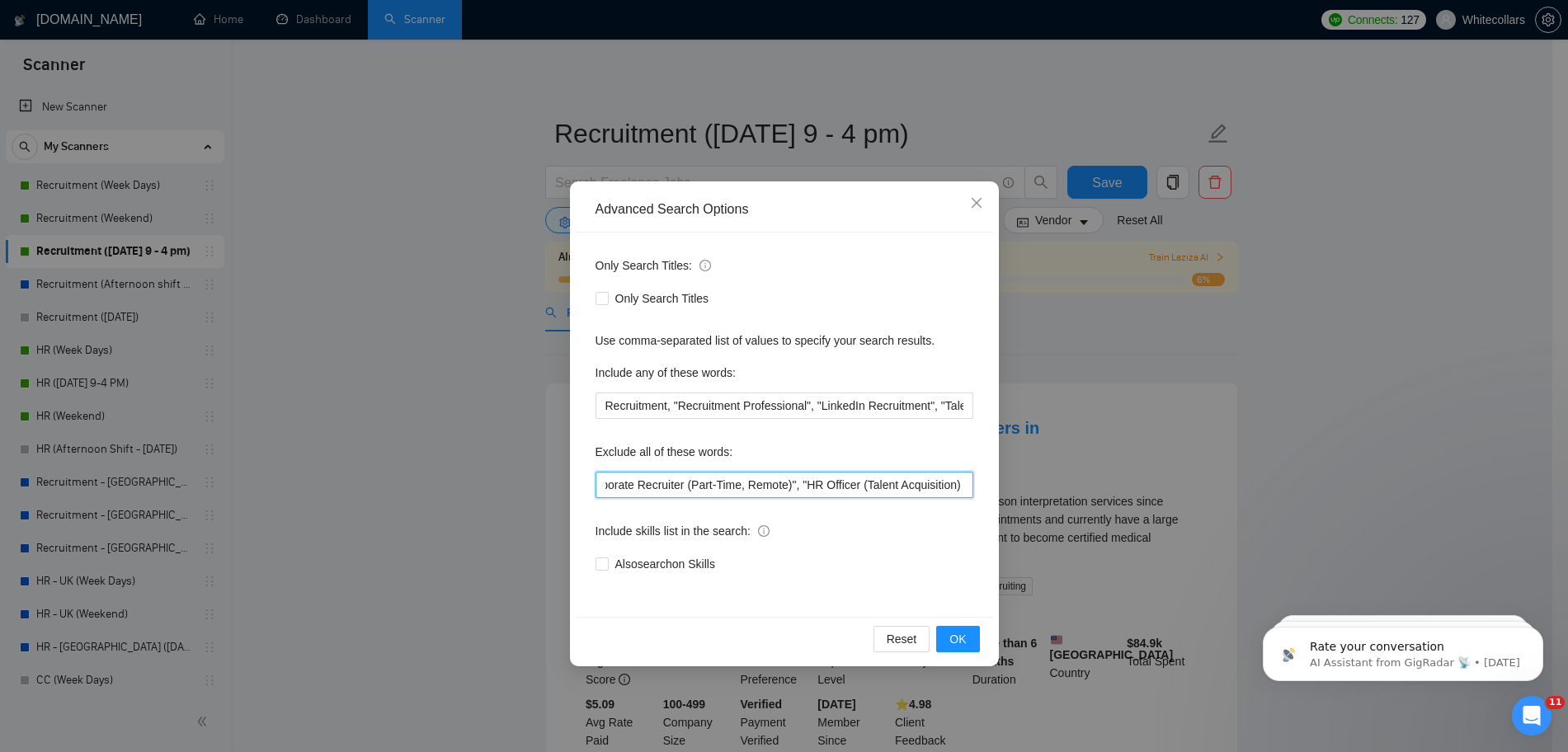
click at [968, 489] on input "Volunteer, Intern, Contingency, "Pay Per Hire", "Pay Per Success", "Unpaid", "p…" at bounding box center [784, 485] width 378 height 26
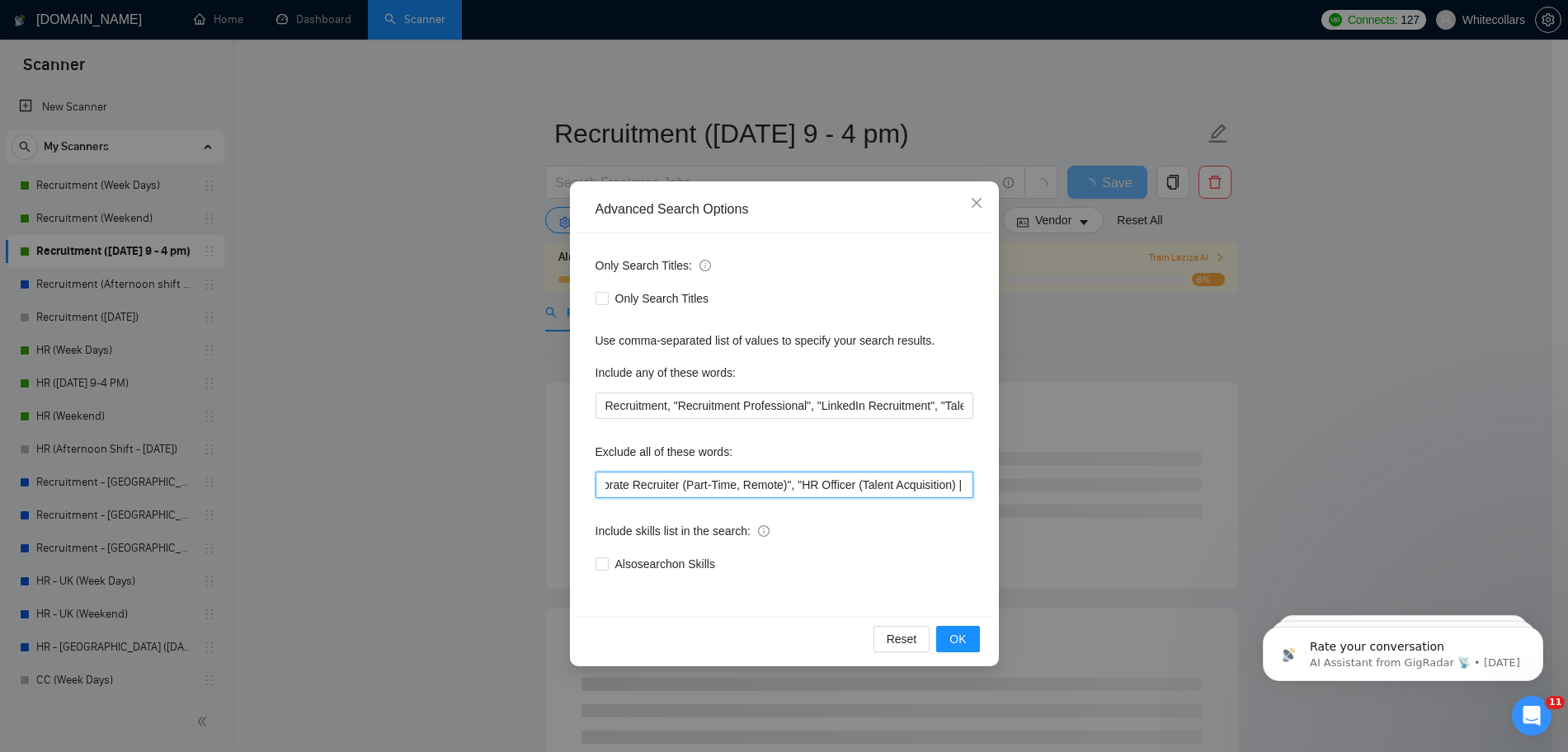
paste input ""Shae Group""
type input "Volunteer, Intern, Contingency, "Pay Per Hire", "Pay Per Success", "Unpaid", "p…"
click at [907, 428] on div "Only Search Titles: Only Search Titles Use comma-separated list of values to sp…" at bounding box center [784, 425] width 417 height 384
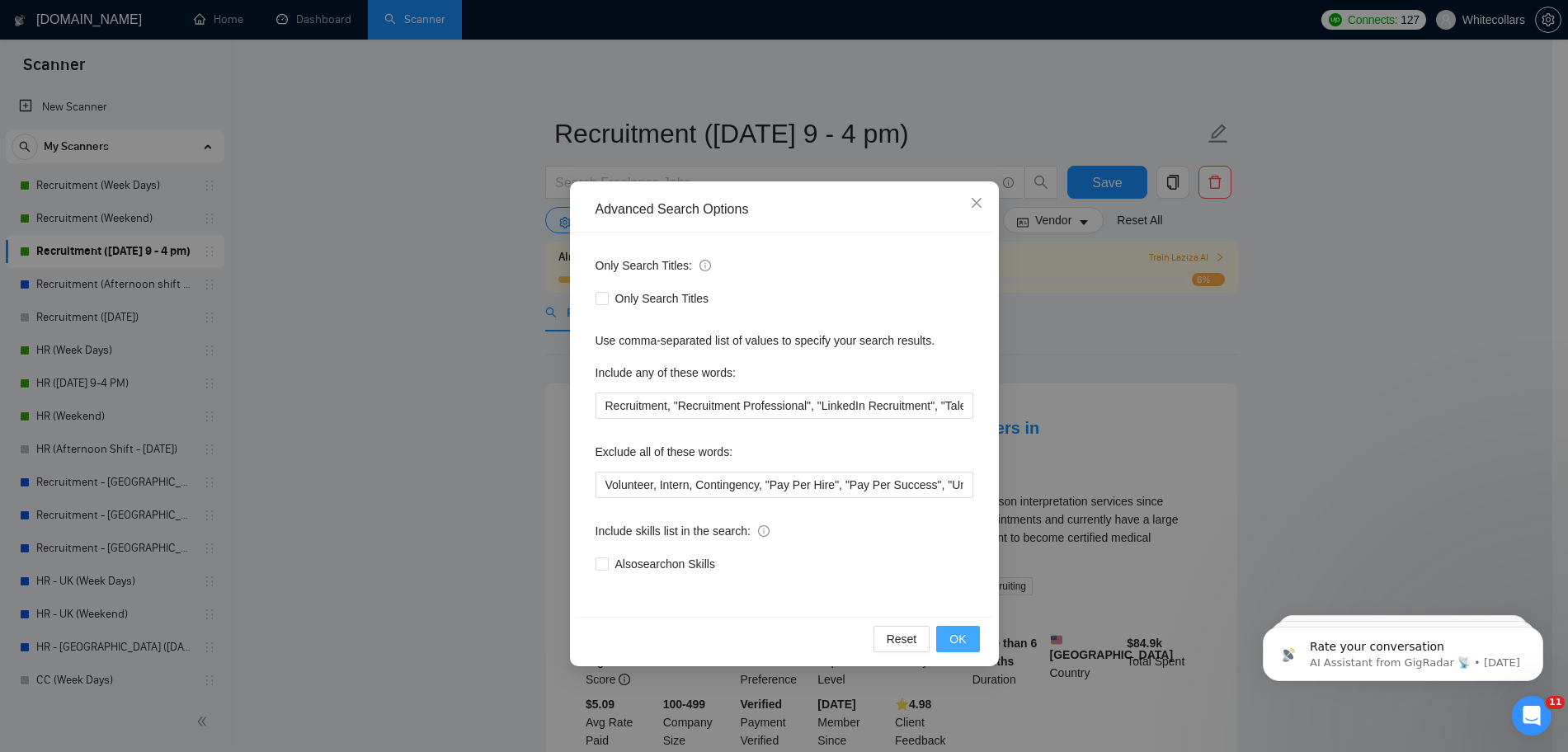
click at [957, 637] on span "OK" at bounding box center [957, 638] width 17 height 18
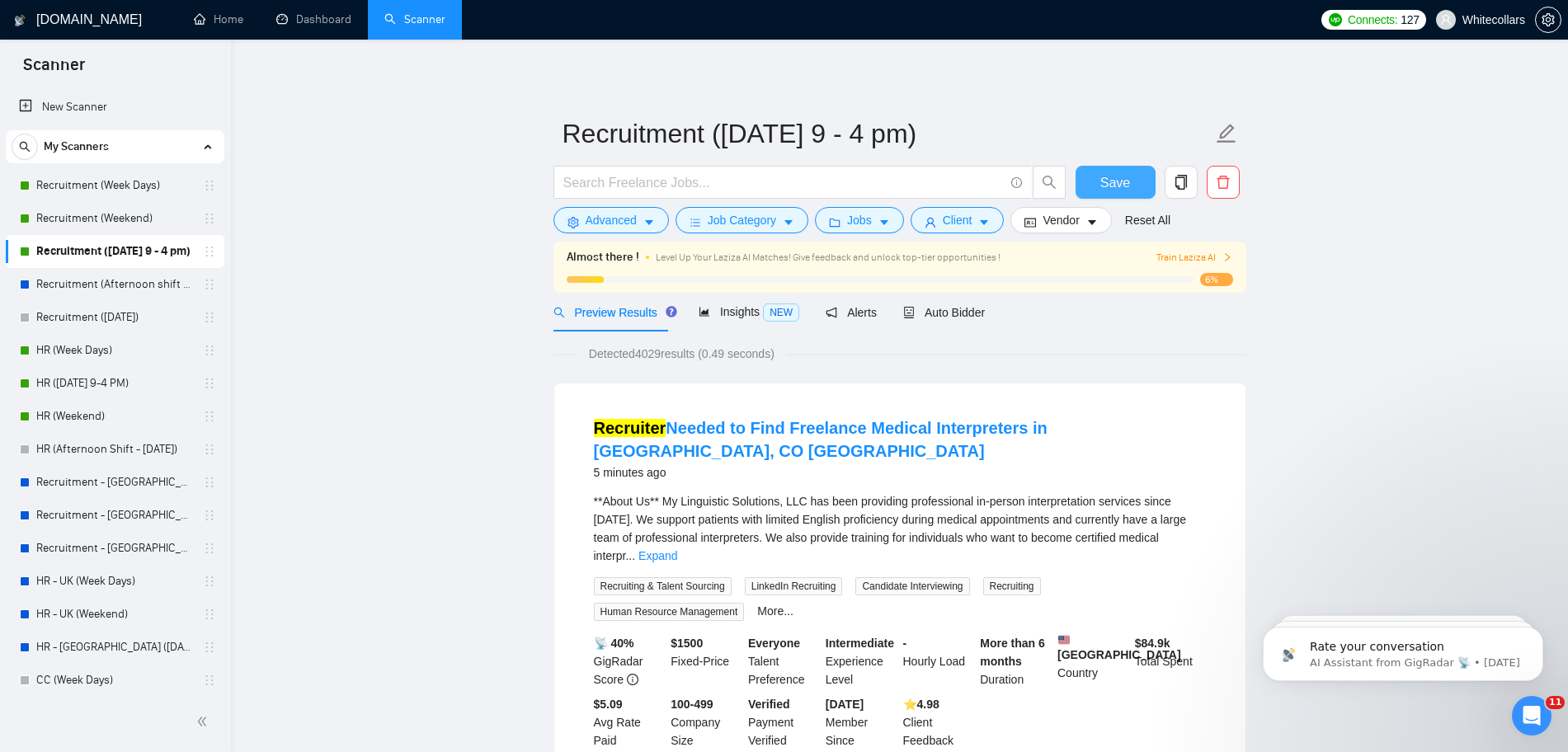
click at [1087, 168] on button "Save" at bounding box center [1115, 182] width 80 height 33
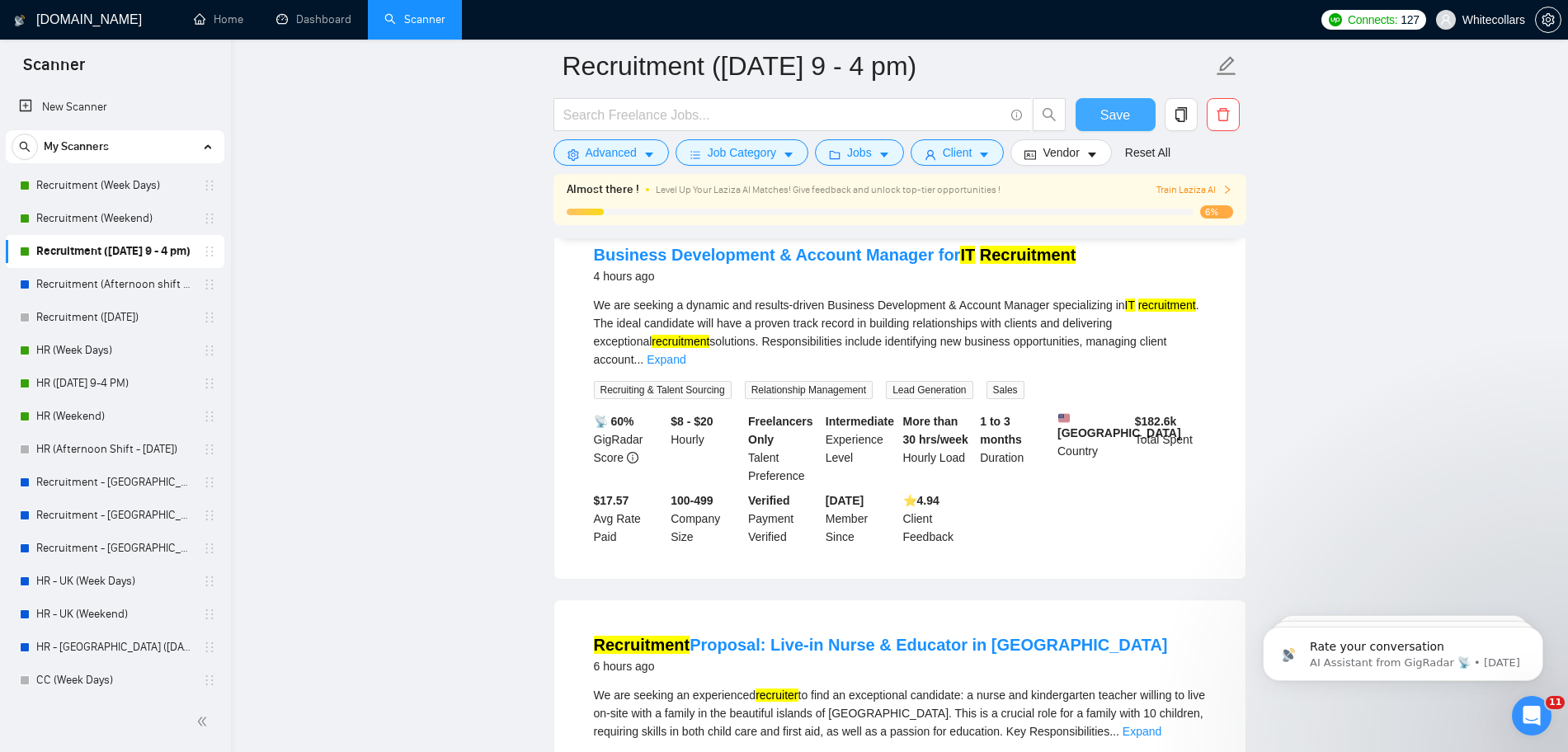
scroll to position [658, 0]
